Goal: Navigation & Orientation: Find specific page/section

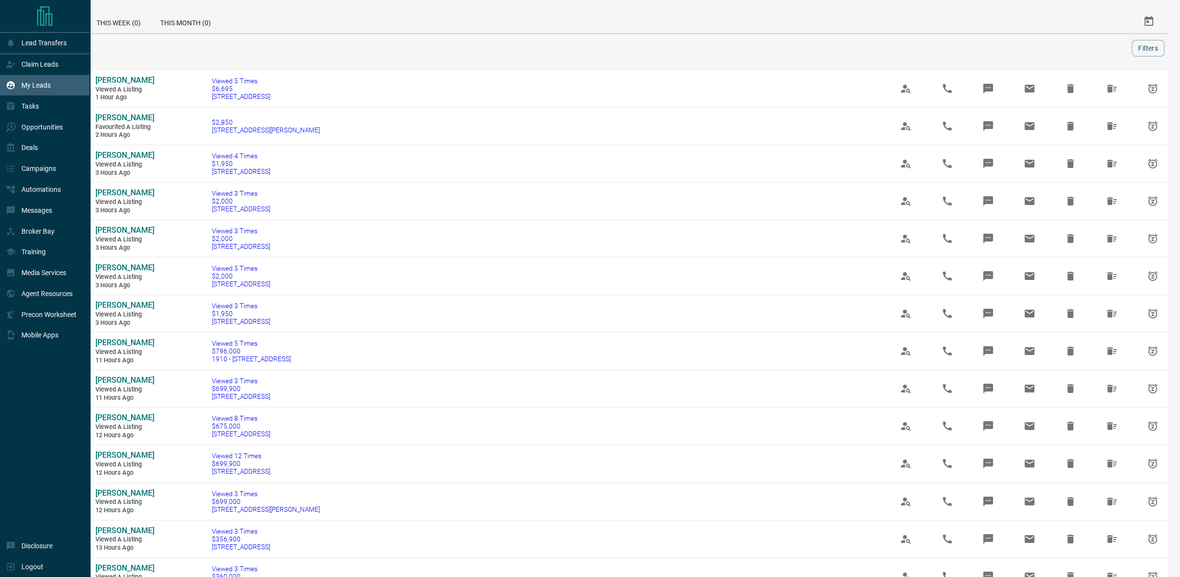
click at [50, 86] on p "My Leads" at bounding box center [35, 85] width 29 height 8
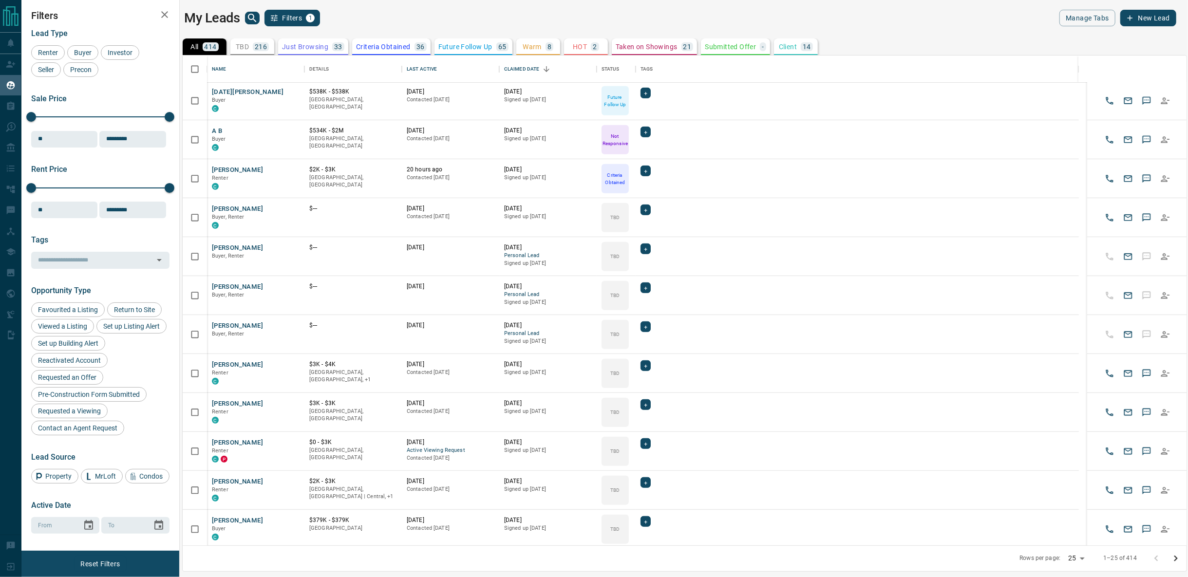
scroll to position [510, 0]
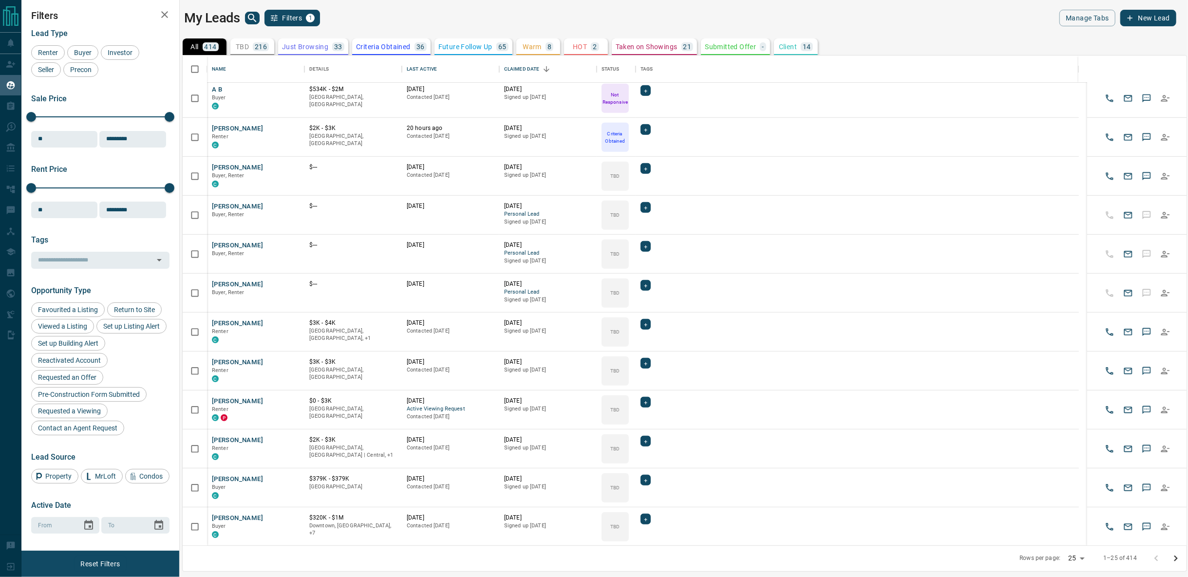
click at [1175, 557] on icon "Go to next page" at bounding box center [1175, 559] width 3 height 6
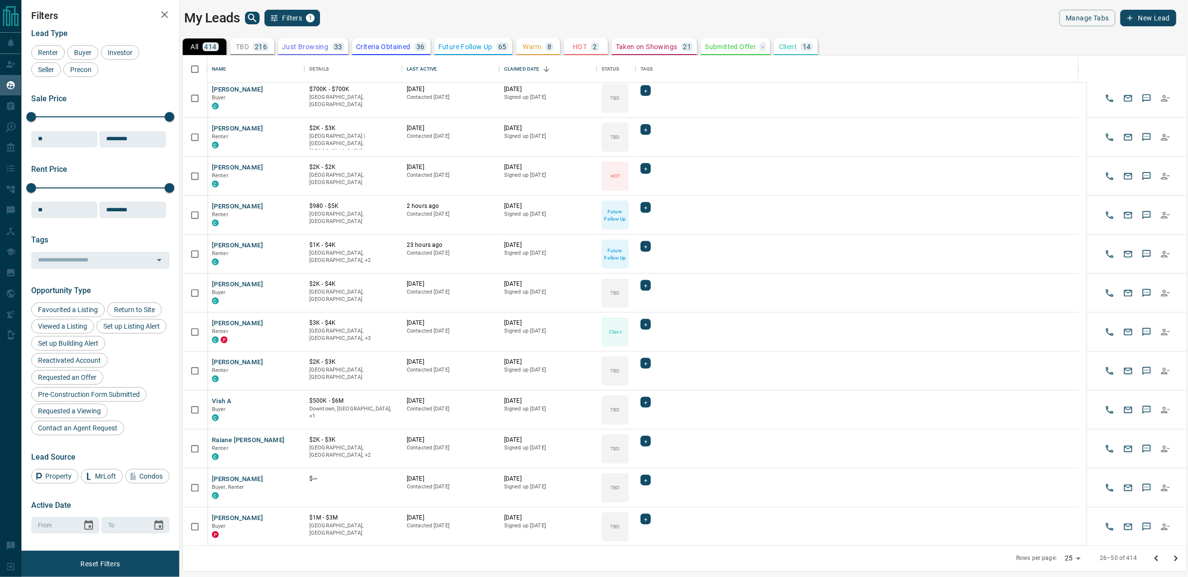
drag, startPoint x: 1158, startPoint y: 558, endPoint x: 469, endPoint y: 551, distance: 688.6
click at [1158, 558] on icon "Go to previous page" at bounding box center [1156, 559] width 12 height 12
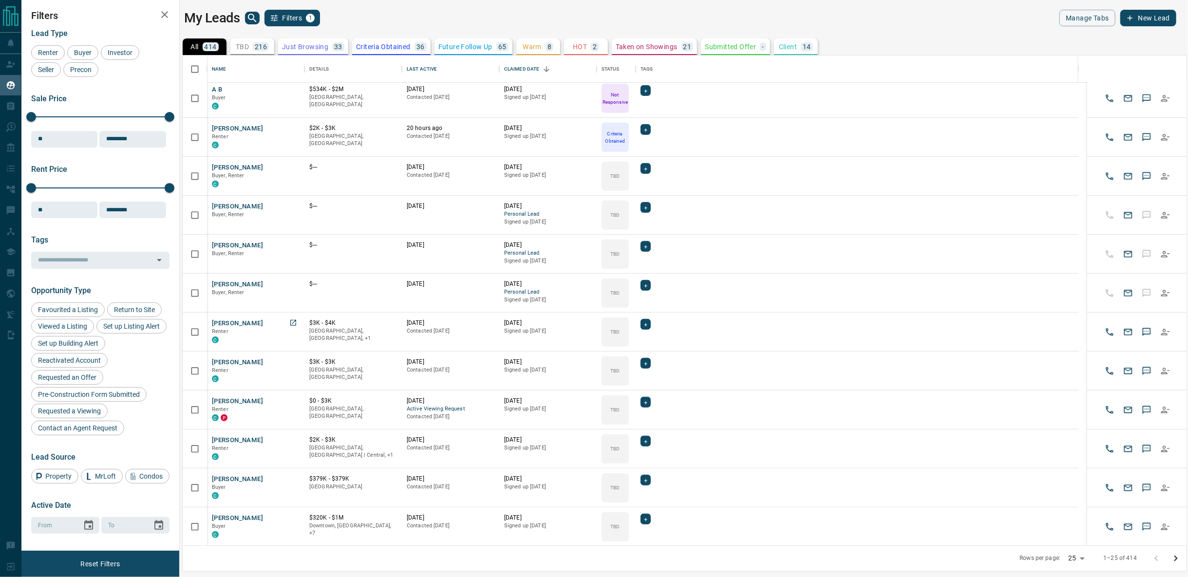
scroll to position [276, 0]
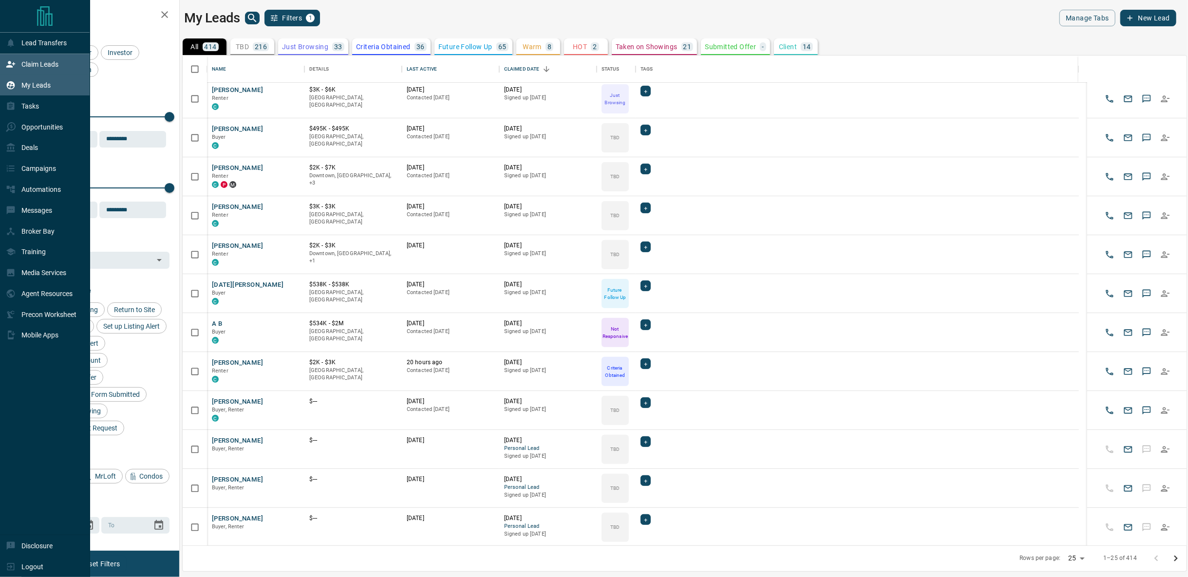
click at [45, 59] on div "Claim Leads" at bounding box center [32, 64] width 53 height 16
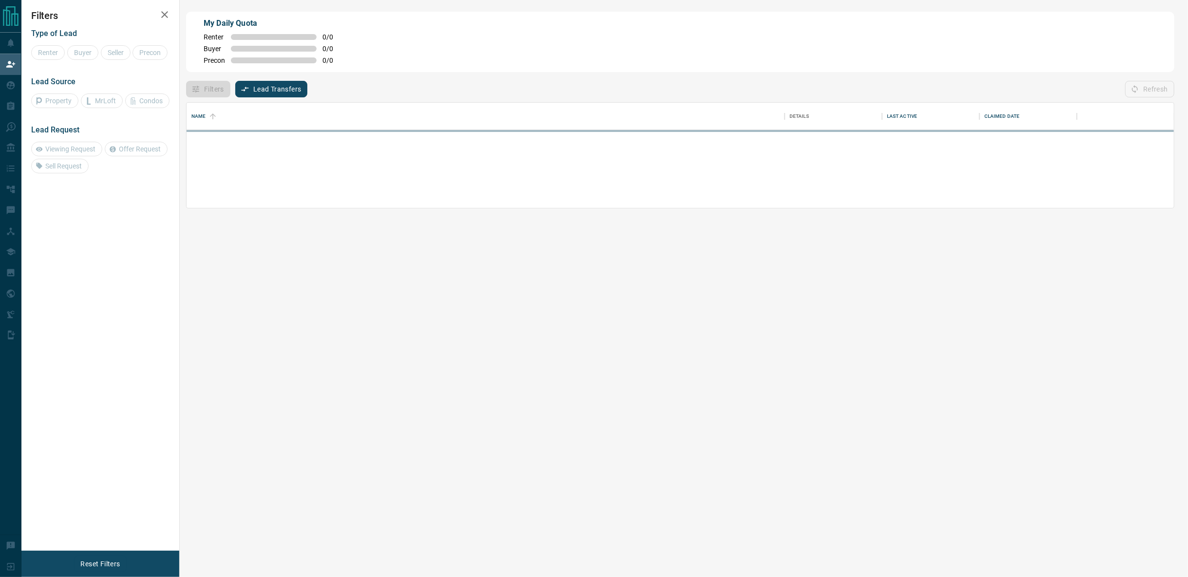
scroll to position [58, 980]
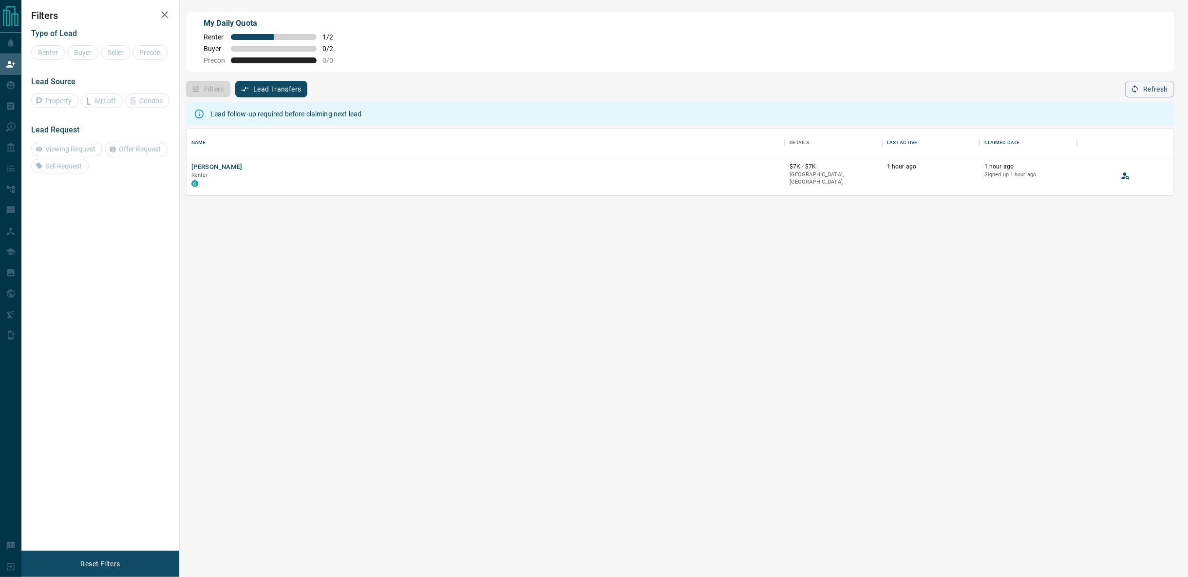
click at [412, 402] on div "Lead follow-up required before claiming next lead Name Details Last Active Clai…" at bounding box center [680, 323] width 988 height 452
click at [527, 44] on div "My Daily Quota Renter 1 / 2 Buyer 0 / 2 Precon 0 / 0" at bounding box center [680, 42] width 988 height 60
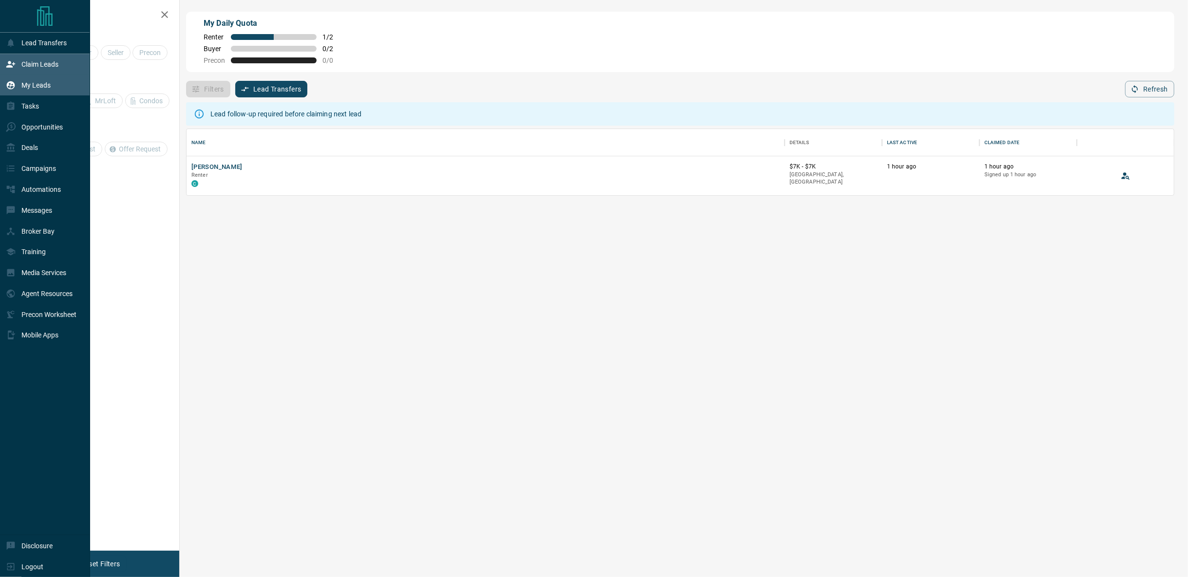
click at [41, 81] on div "My Leads" at bounding box center [28, 85] width 45 height 16
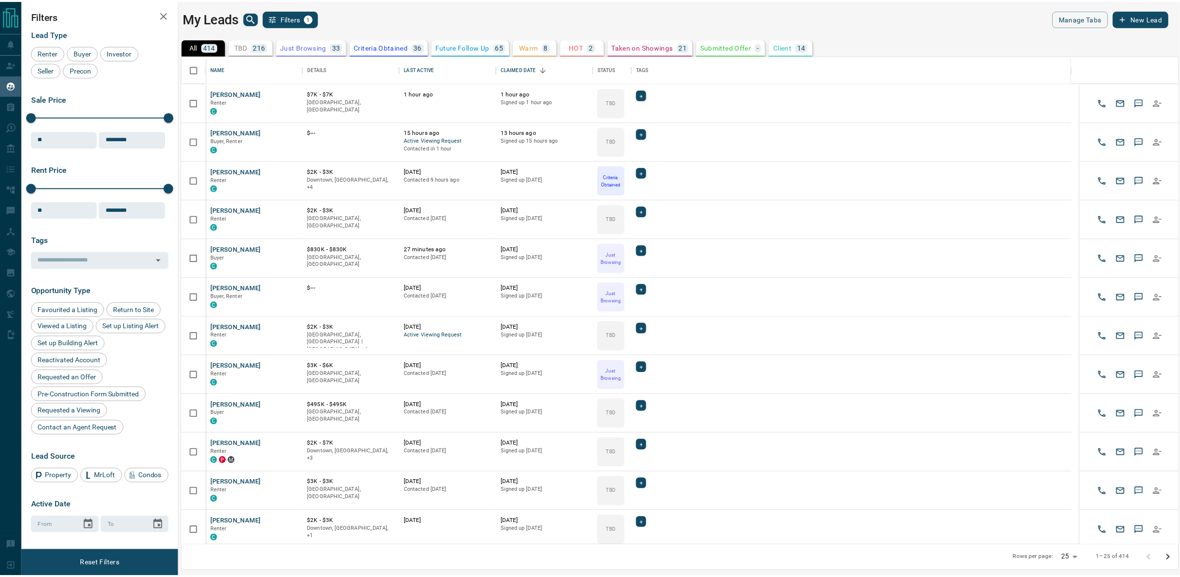
scroll to position [482, 996]
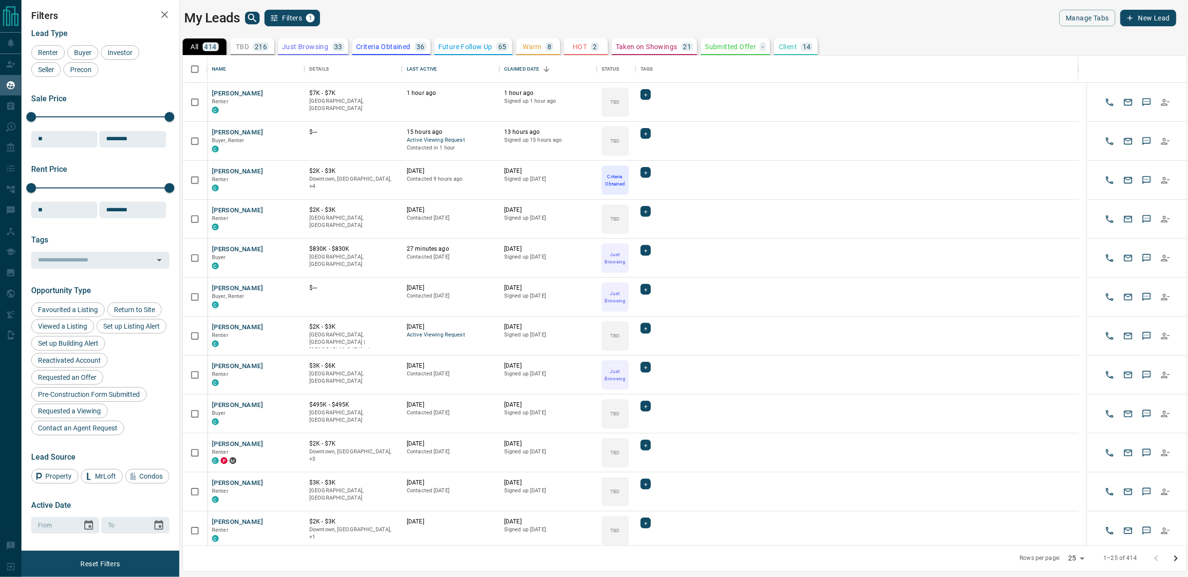
click at [412, 30] on main "My Leads Filters 1 Manage Tabs New Lead All 414 TBD 216 Do Not Contact - Not Re…" at bounding box center [680, 282] width 992 height 545
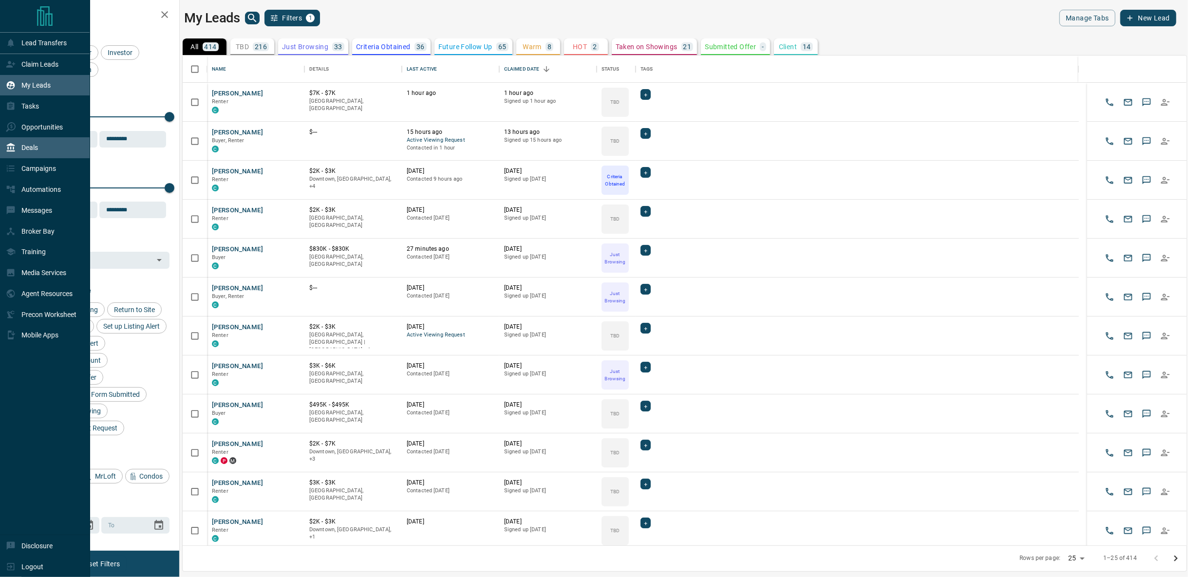
click at [40, 153] on div "Deals" at bounding box center [45, 147] width 90 height 21
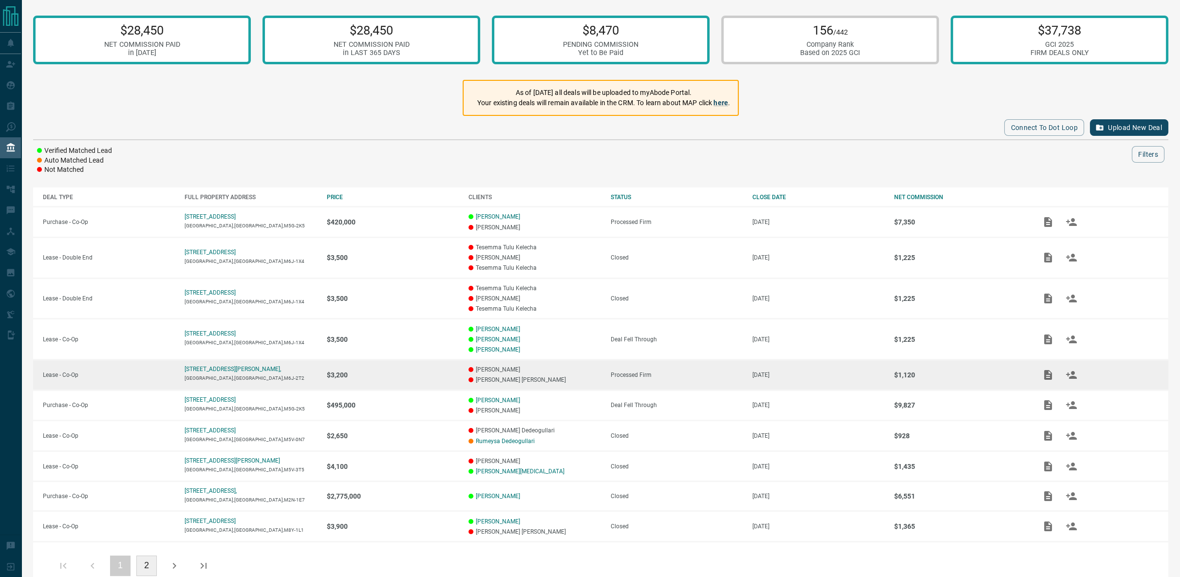
scroll to position [26, 0]
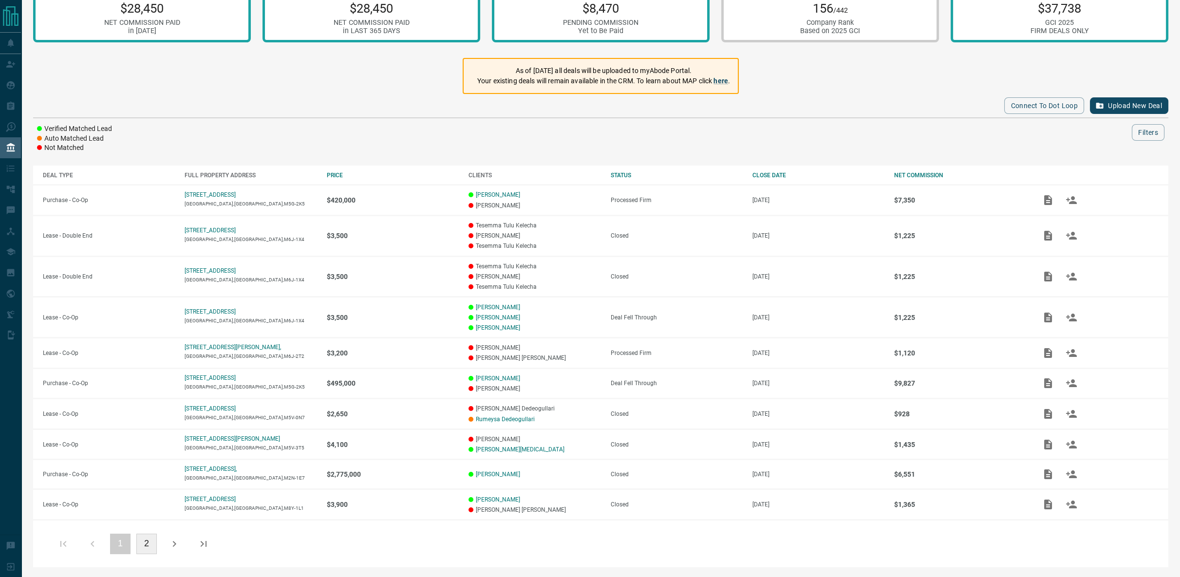
click at [151, 542] on button "2" at bounding box center [146, 544] width 20 height 20
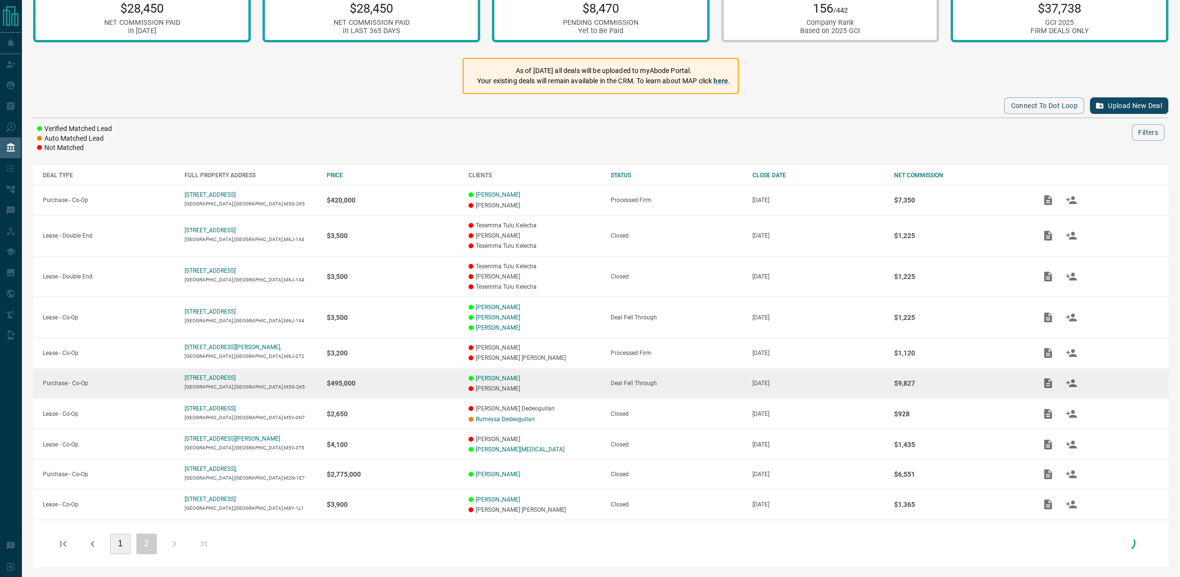
scroll to position [0, 0]
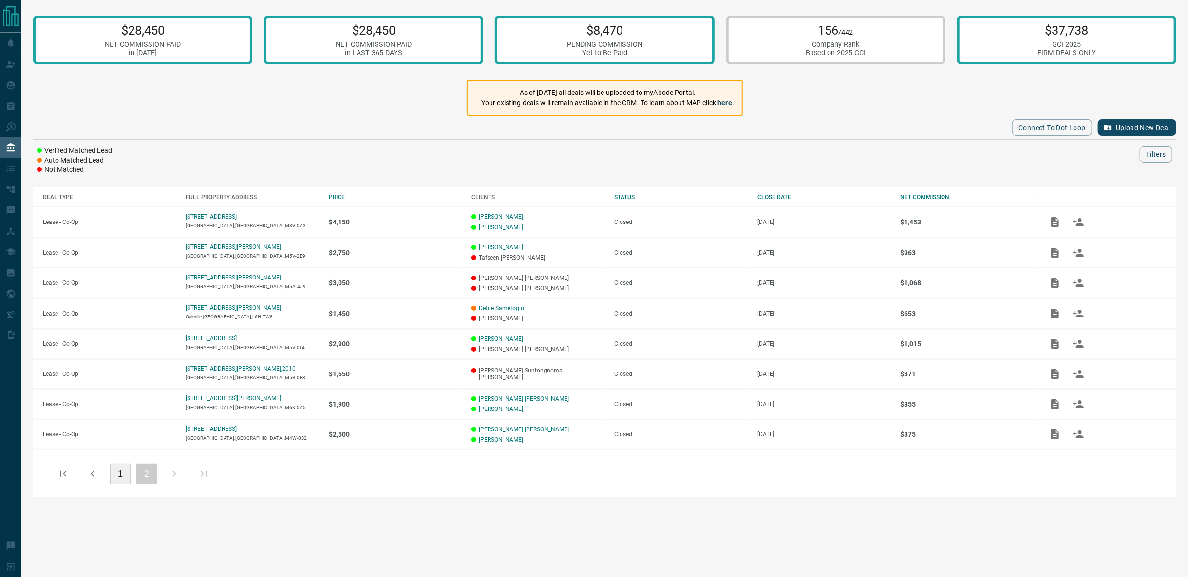
click at [120, 475] on button "1" at bounding box center [120, 474] width 20 height 20
